Goal: Download file/media

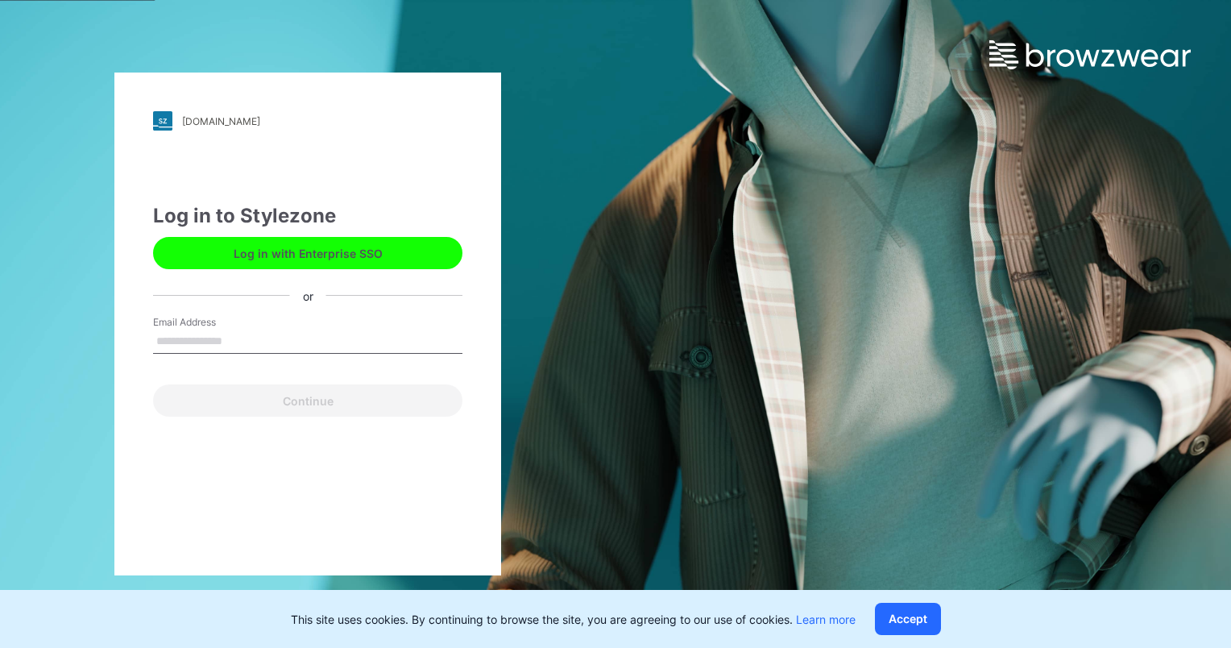
click at [206, 346] on input "Email Address" at bounding box center [307, 342] width 309 height 24
type input "**********"
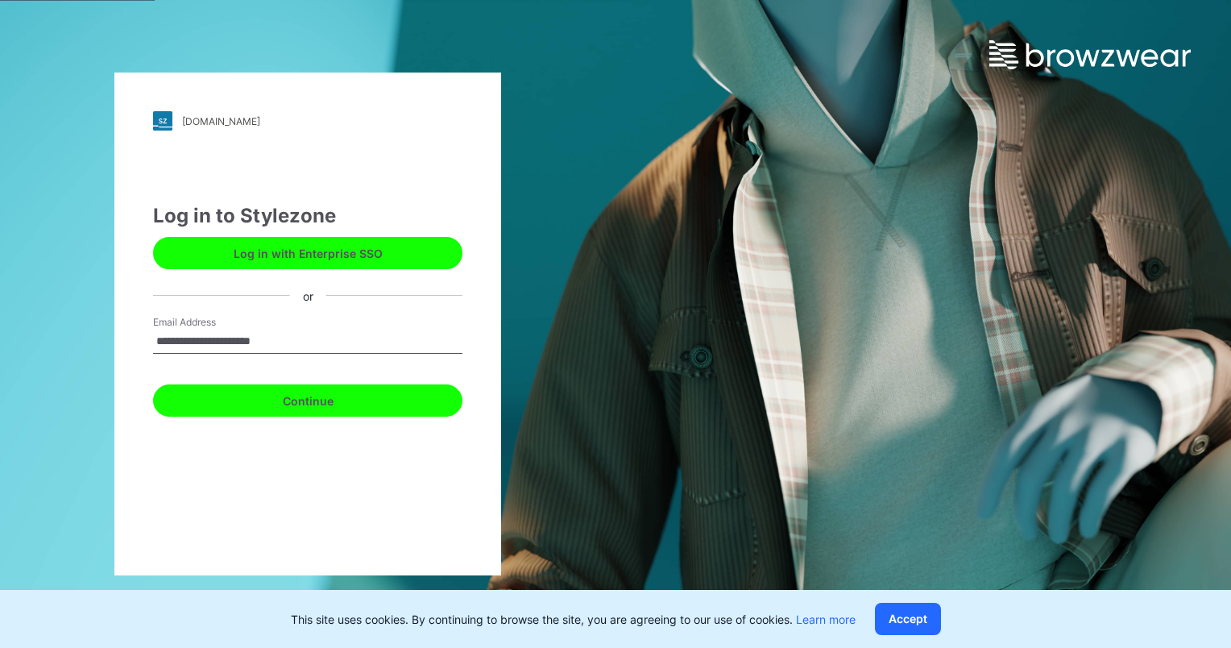
click at [303, 397] on button "Continue" at bounding box center [307, 400] width 309 height 32
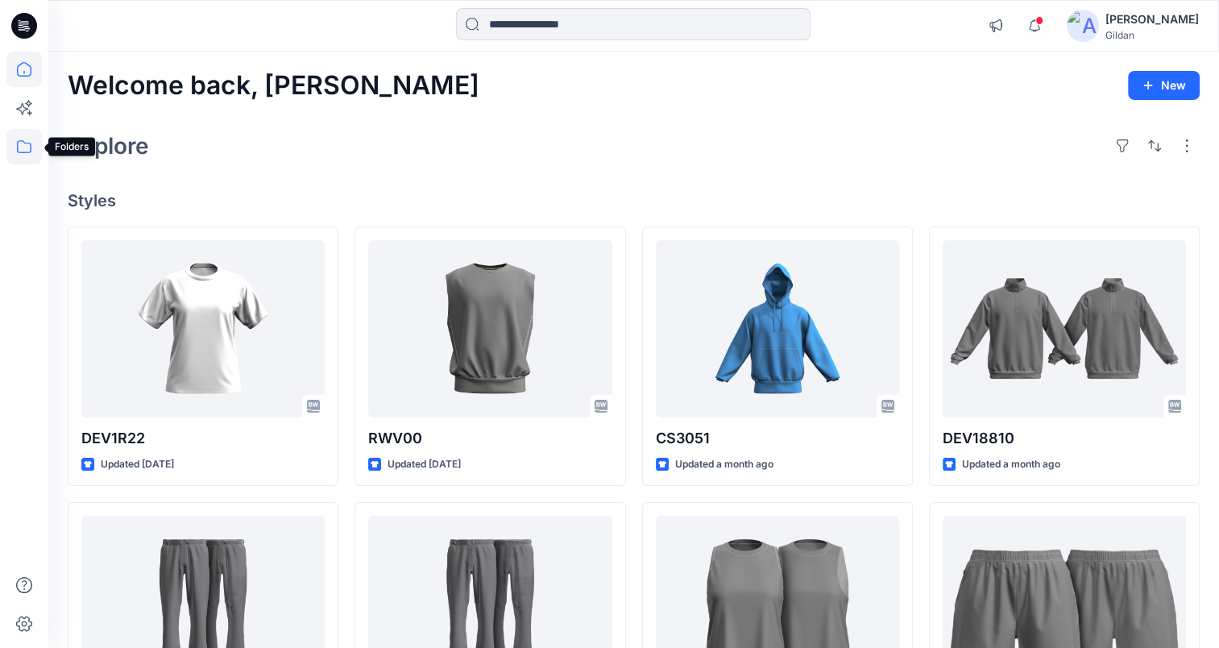
click at [13, 147] on icon at bounding box center [23, 146] width 35 height 35
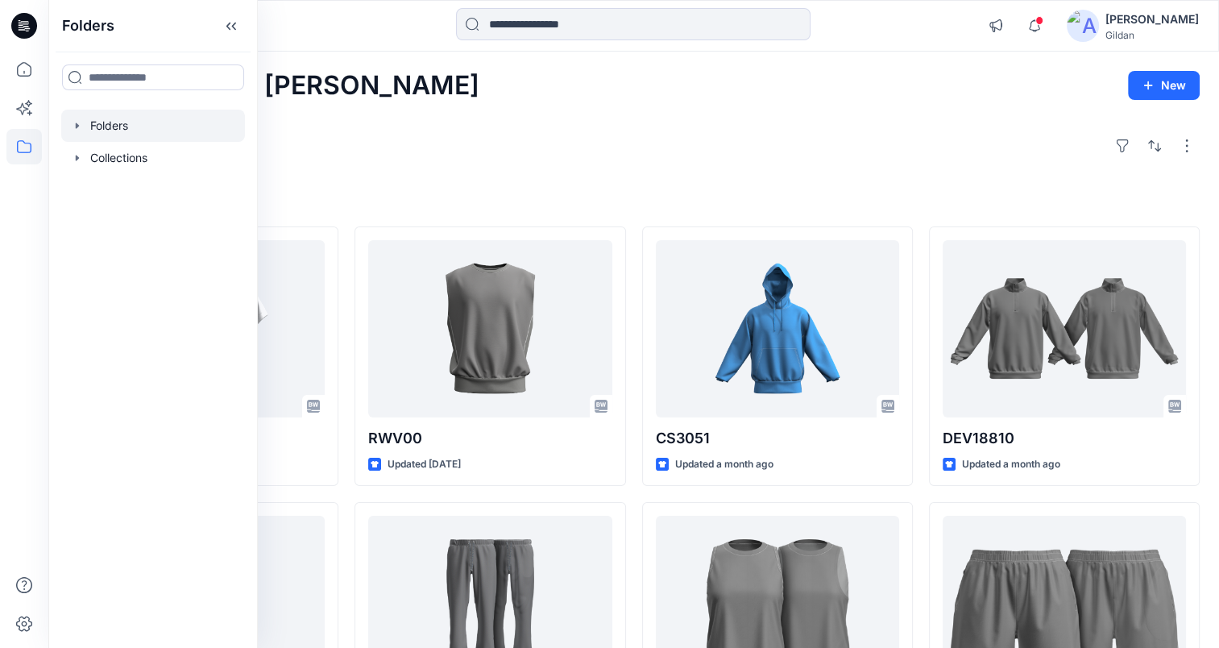
click at [126, 125] on div at bounding box center [153, 126] width 184 height 32
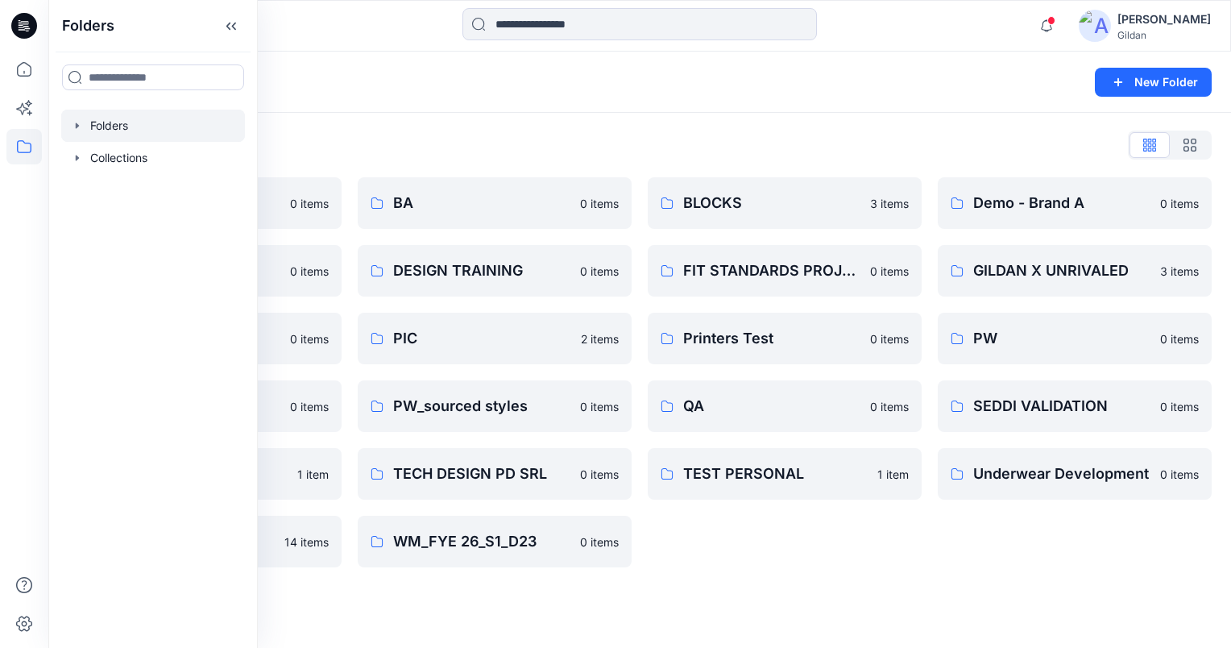
click at [870, 81] on div "Folders" at bounding box center [577, 82] width 1019 height 23
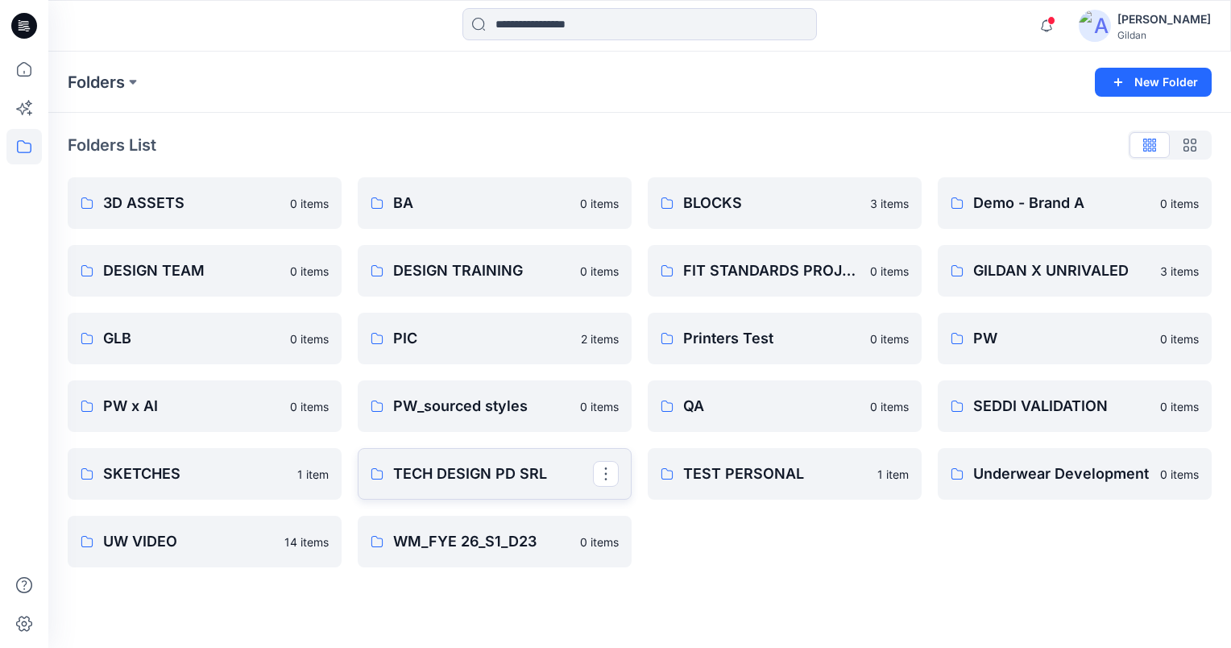
click at [476, 480] on p "TECH DESIGN PD SRL" at bounding box center [493, 474] width 200 height 23
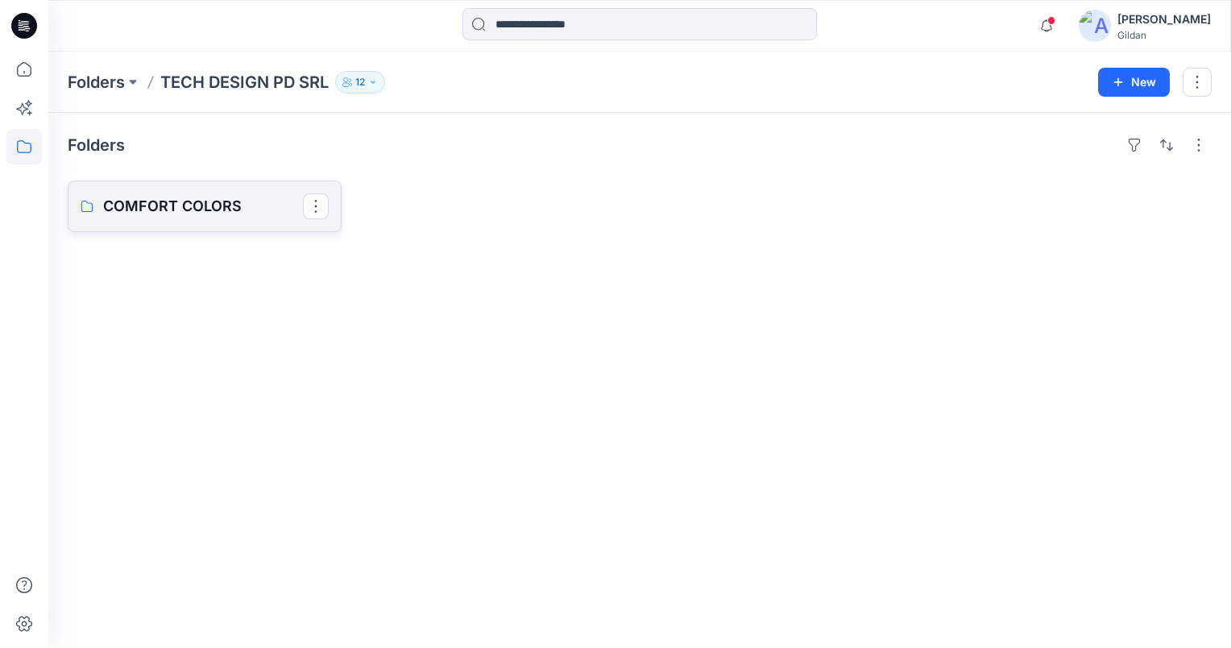
click at [197, 218] on link "COMFORT COLORS" at bounding box center [205, 207] width 274 height 52
click at [197, 218] on link "PD_AA_2027 DEVELOPMENTS" at bounding box center [205, 207] width 274 height 52
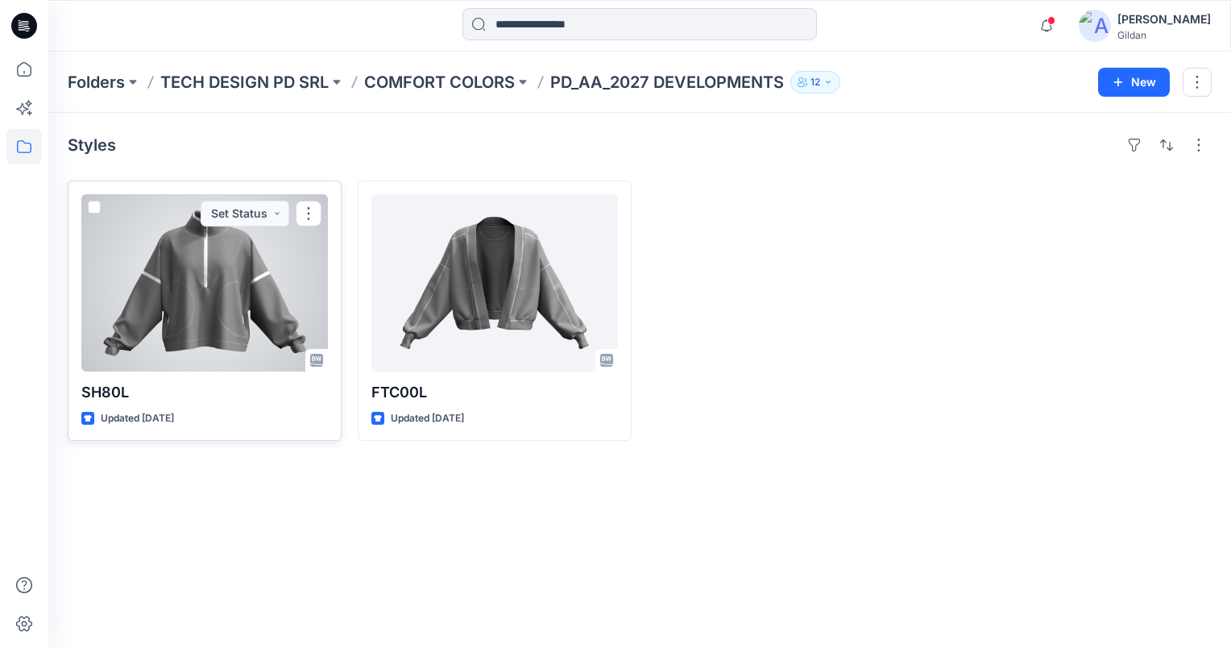
click at [216, 316] on div at bounding box center [204, 282] width 247 height 177
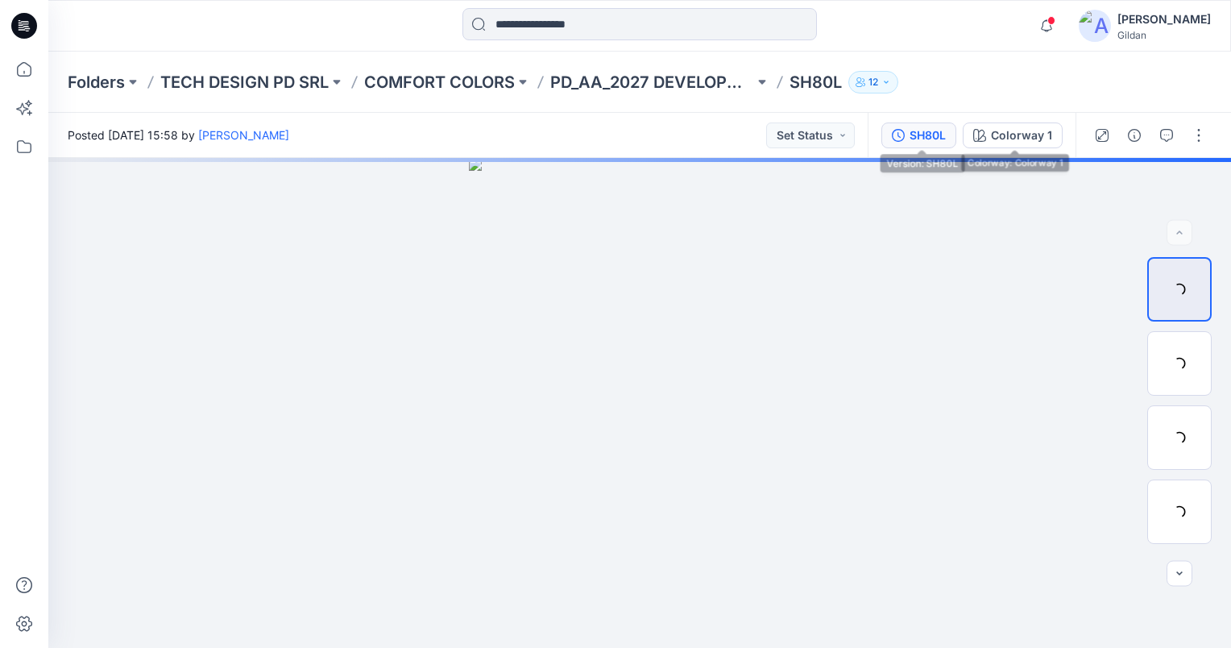
click at [925, 142] on div "SH80L" at bounding box center [928, 136] width 36 height 18
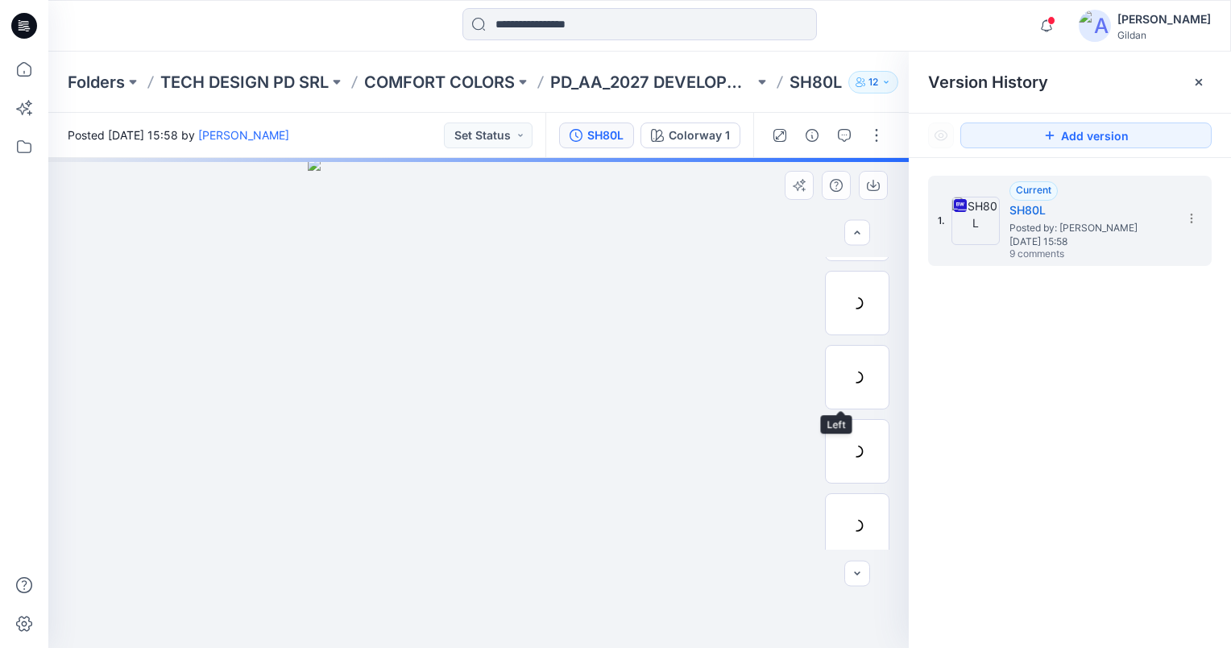
scroll to position [322, 0]
click at [1189, 216] on icon at bounding box center [1191, 218] width 13 height 13
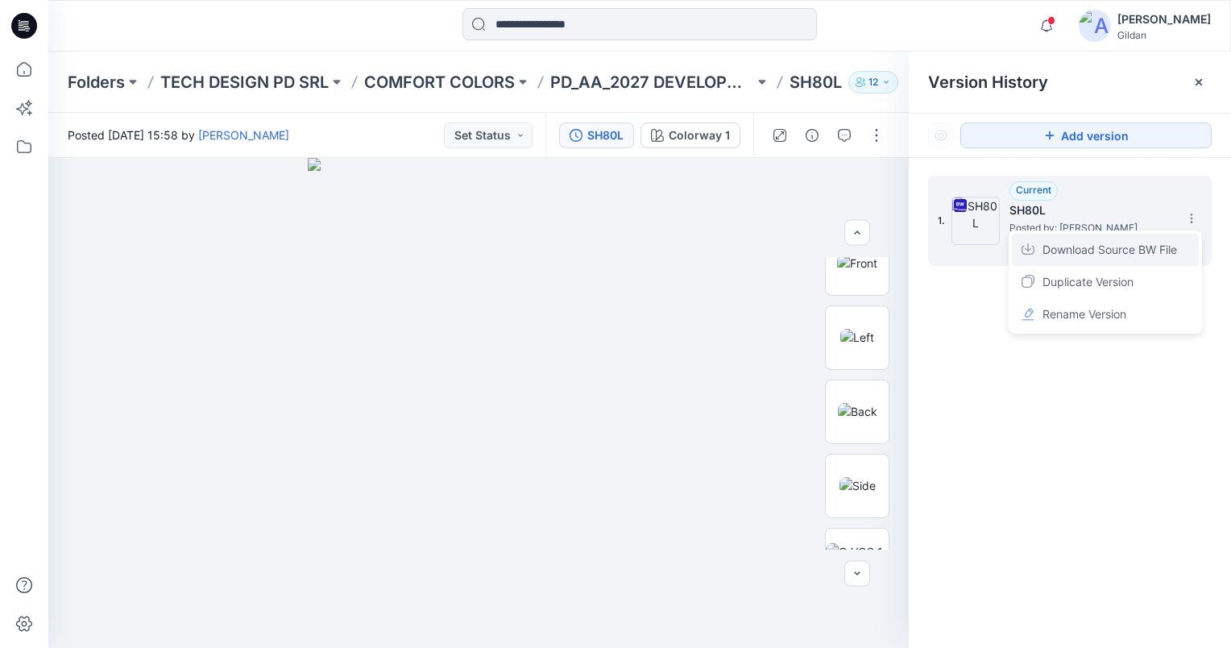
click at [1096, 244] on span "Download Source BW File" at bounding box center [1110, 249] width 135 height 19
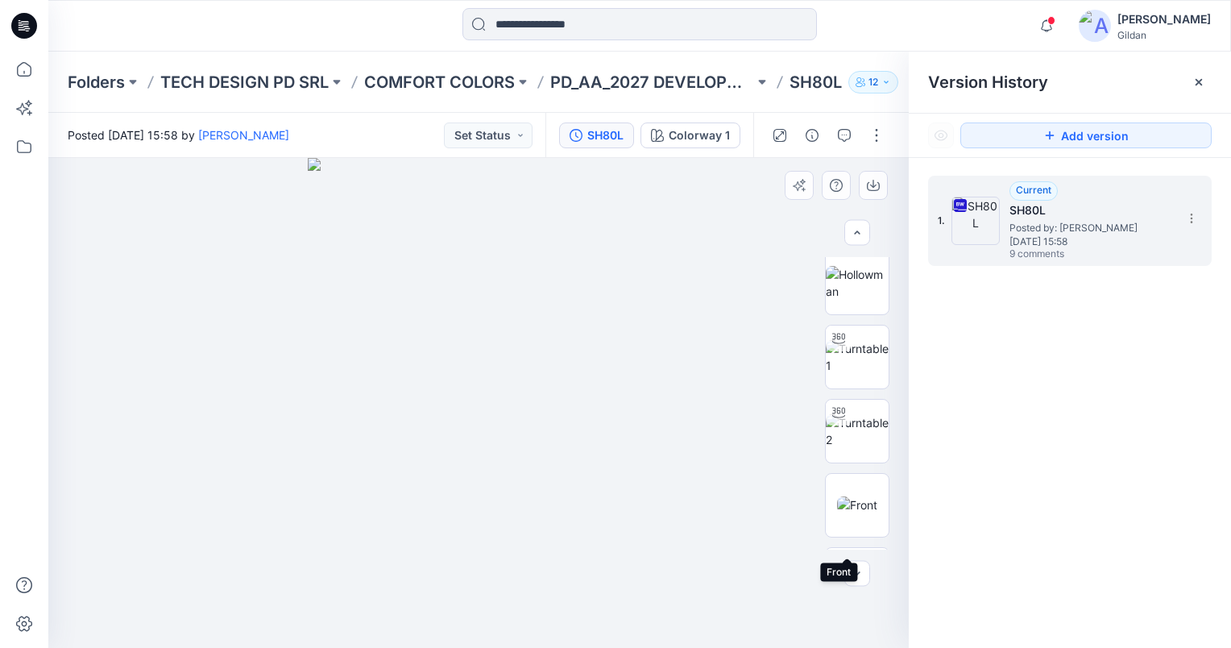
scroll to position [0, 0]
